Goal: Task Accomplishment & Management: Use online tool/utility

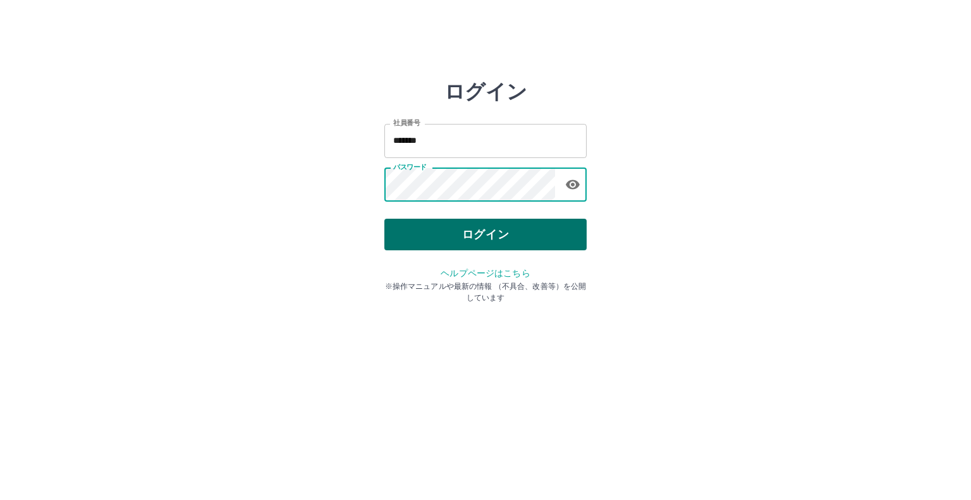
click at [491, 245] on button "ログイン" at bounding box center [486, 235] width 202 height 32
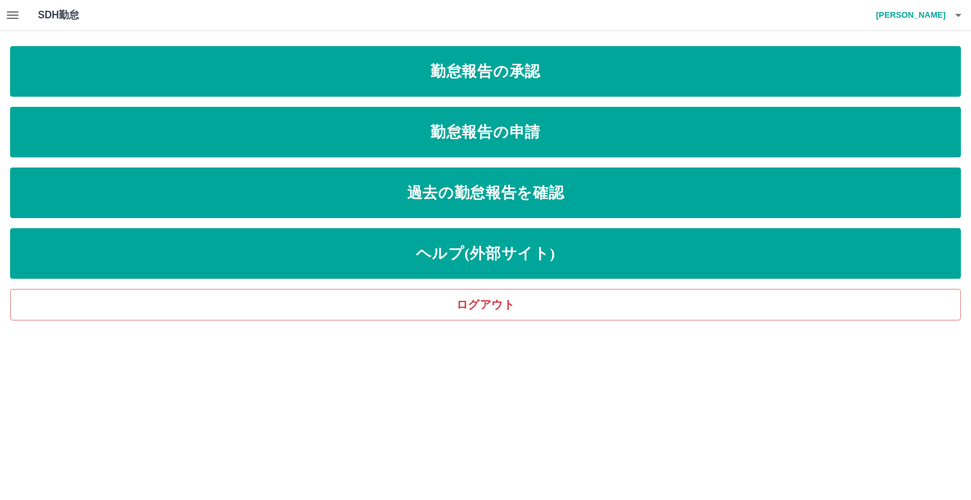
click at [6, 17] on icon "button" at bounding box center [12, 15] width 15 height 15
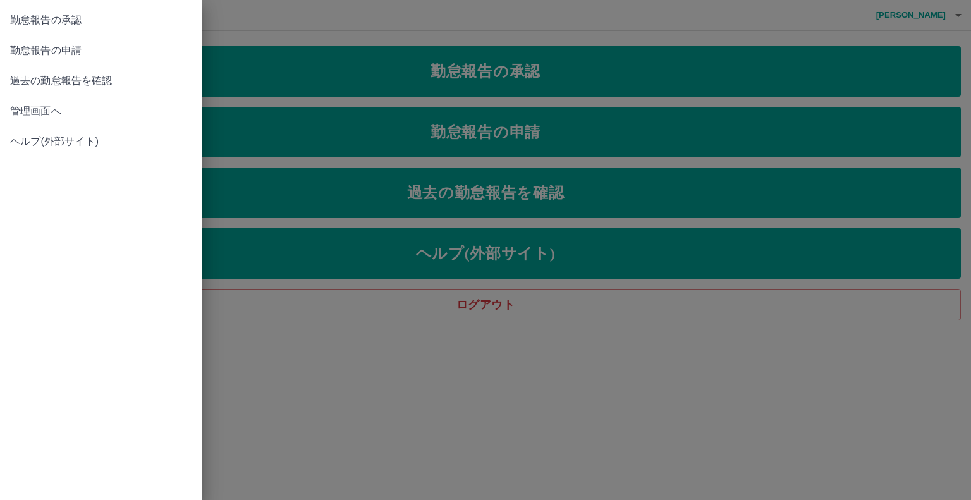
click at [56, 103] on link "管理画面へ" at bounding box center [101, 111] width 202 height 30
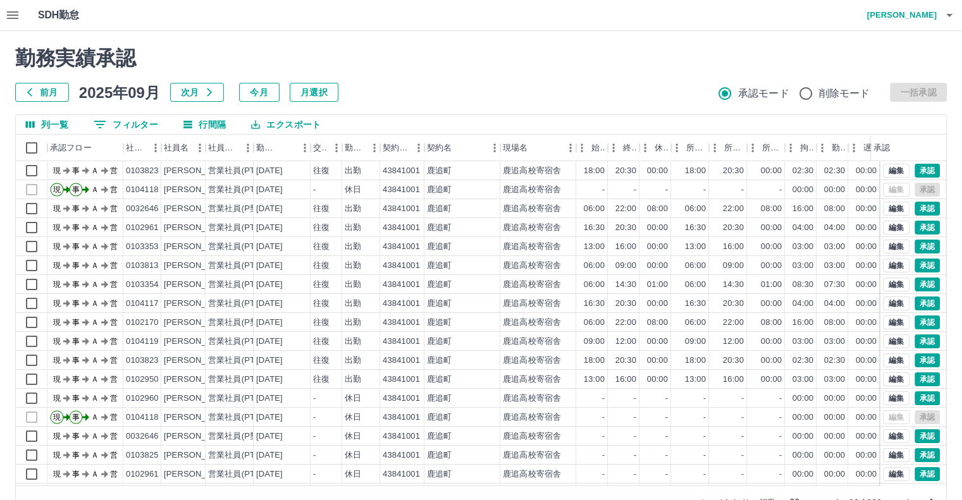
scroll to position [34, 0]
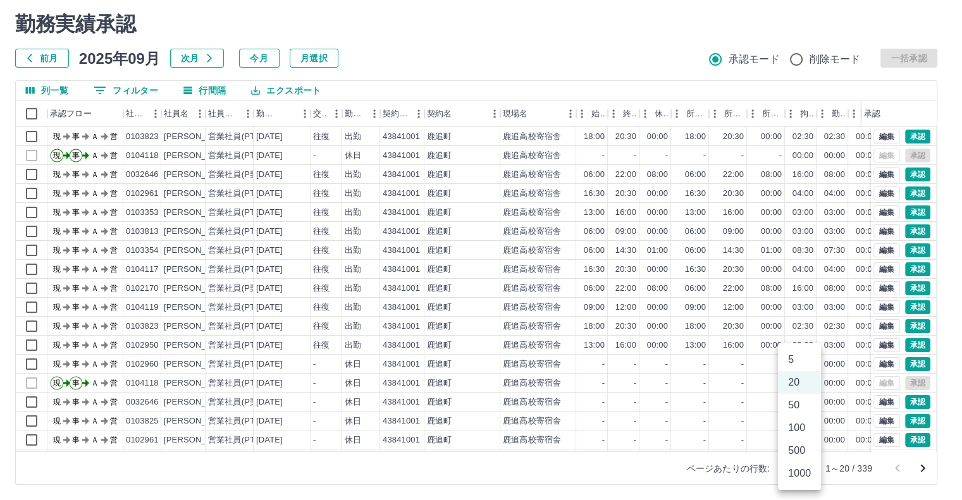
click at [809, 470] on body "SDH勤怠 川村　健太 勤務実績承認 前月 2025年09月 次月 今月 月選択 承認モード 削除モード 一括承認 列一覧 0 フィルター 行間隔 エクスポー…" at bounding box center [481, 233] width 962 height 534
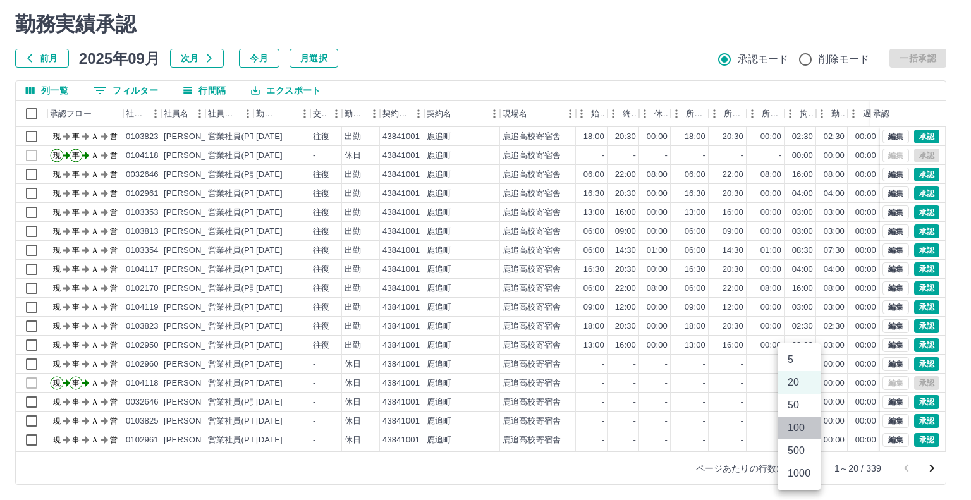
click at [799, 433] on li "100" at bounding box center [799, 428] width 43 height 23
type input "***"
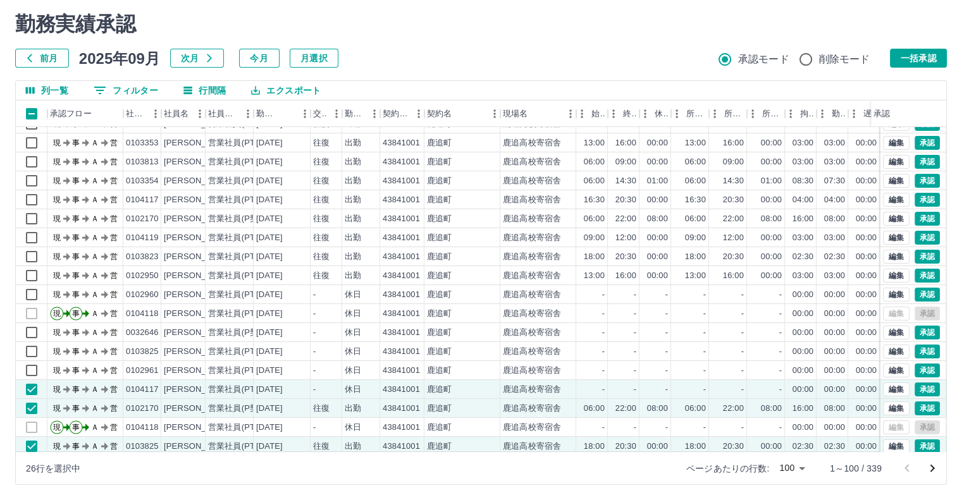
scroll to position [63, 0]
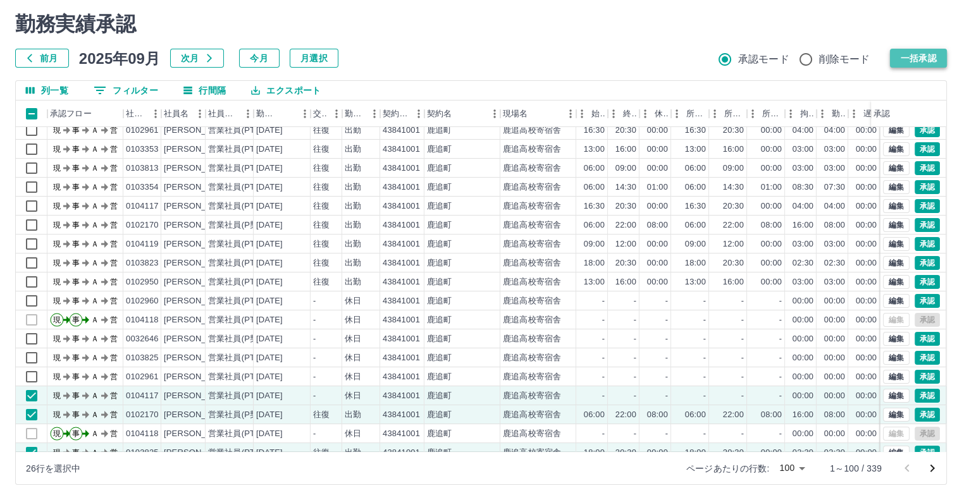
click at [916, 55] on button "一括承認" at bounding box center [918, 58] width 57 height 19
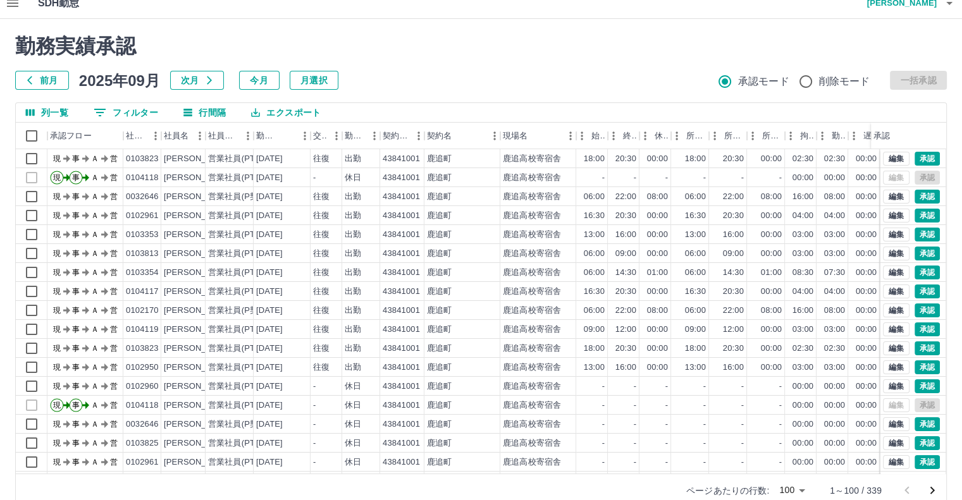
scroll to position [0, 0]
